Goal: Task Accomplishment & Management: Manage account settings

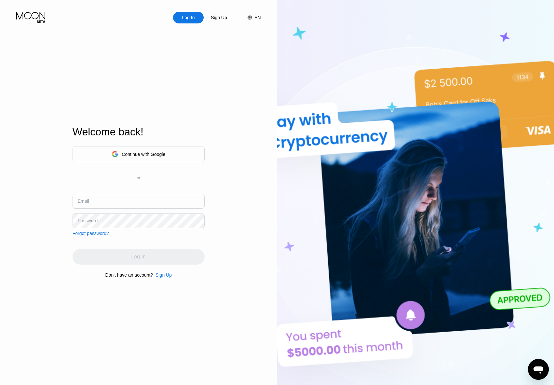
click at [101, 201] on input "text" at bounding box center [139, 201] width 132 height 15
type input "[EMAIL_ADDRESS][DOMAIN_NAME]"
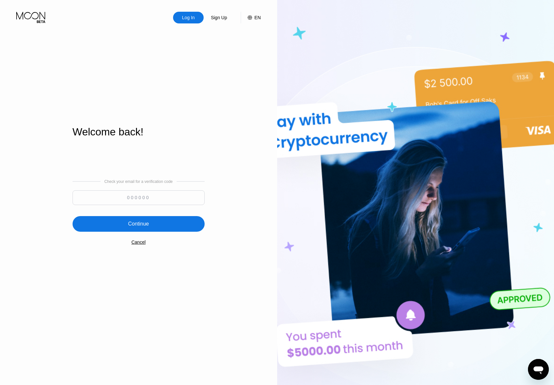
click at [101, 201] on input at bounding box center [139, 197] width 132 height 15
type input "291650"
click at [109, 232] on div "Continue" at bounding box center [139, 224] width 132 height 16
